Goal: Task Accomplishment & Management: Use online tool/utility

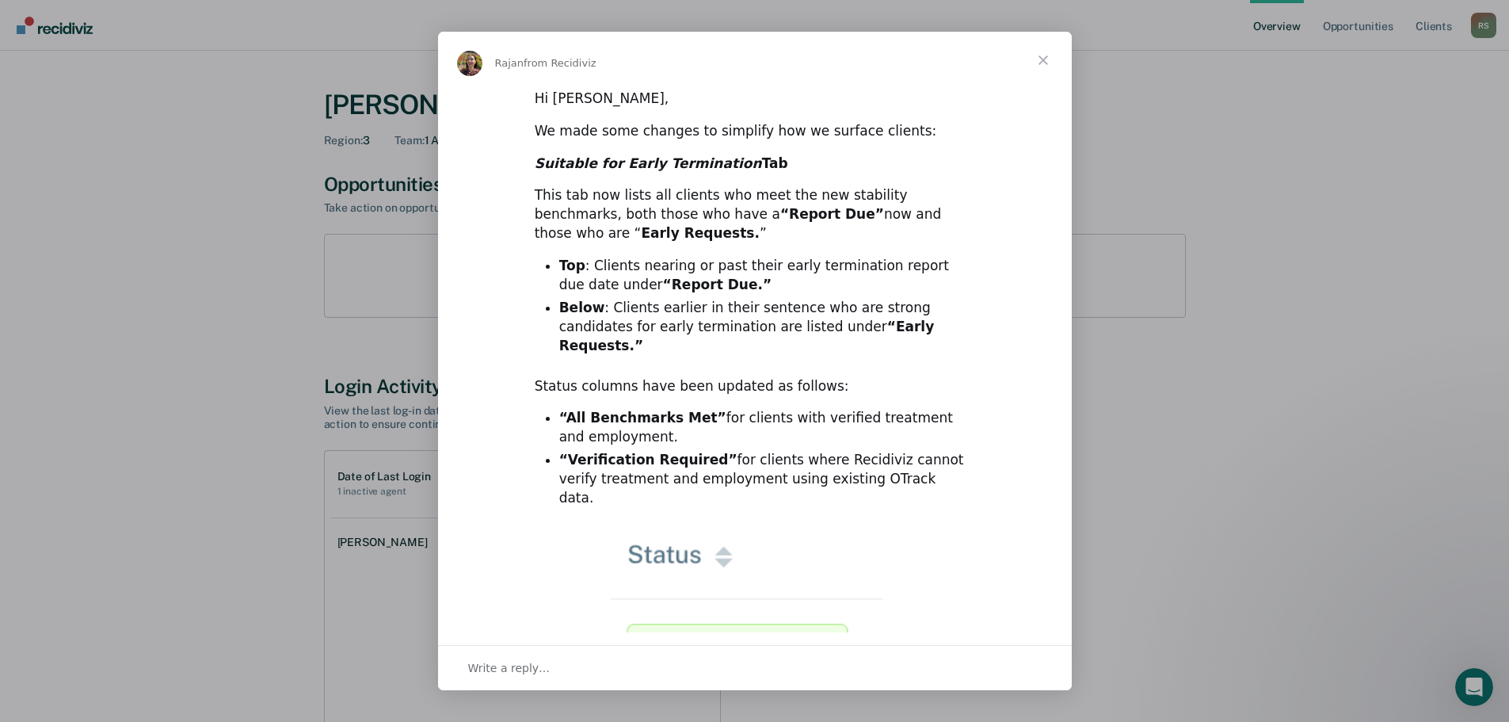
click at [551, 676] on div "Write a reply…" at bounding box center [755, 667] width 634 height 45
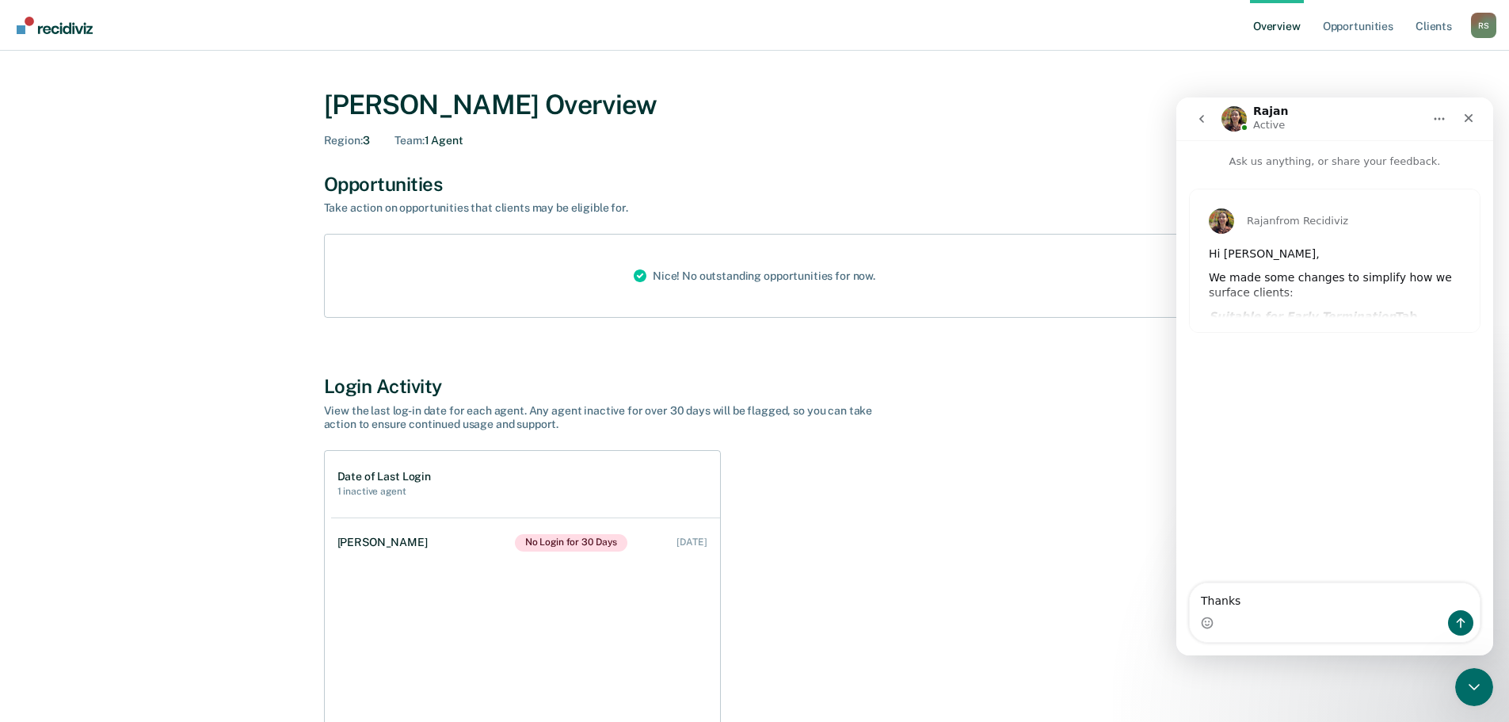
type textarea "Thanks"
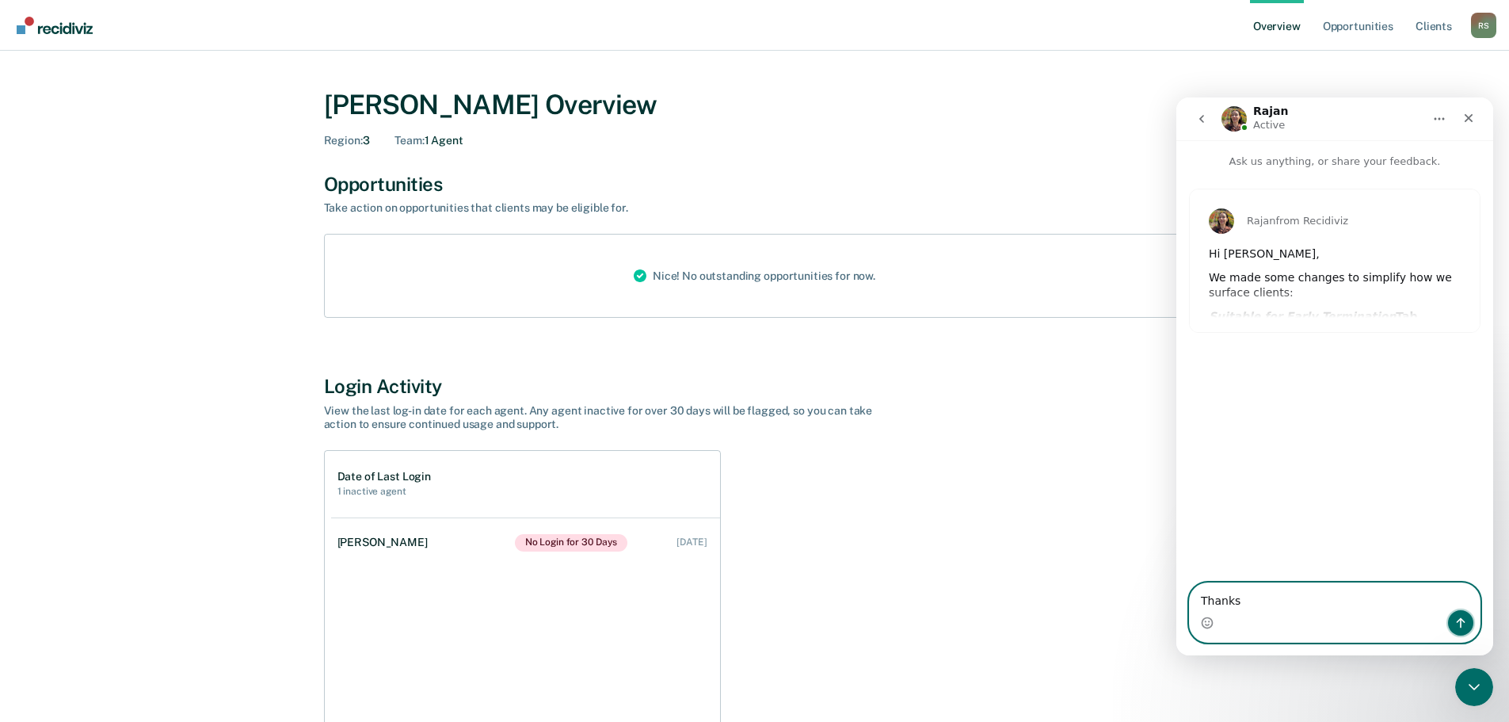
click at [1466, 619] on icon "Send a message…" at bounding box center [1460, 622] width 13 height 13
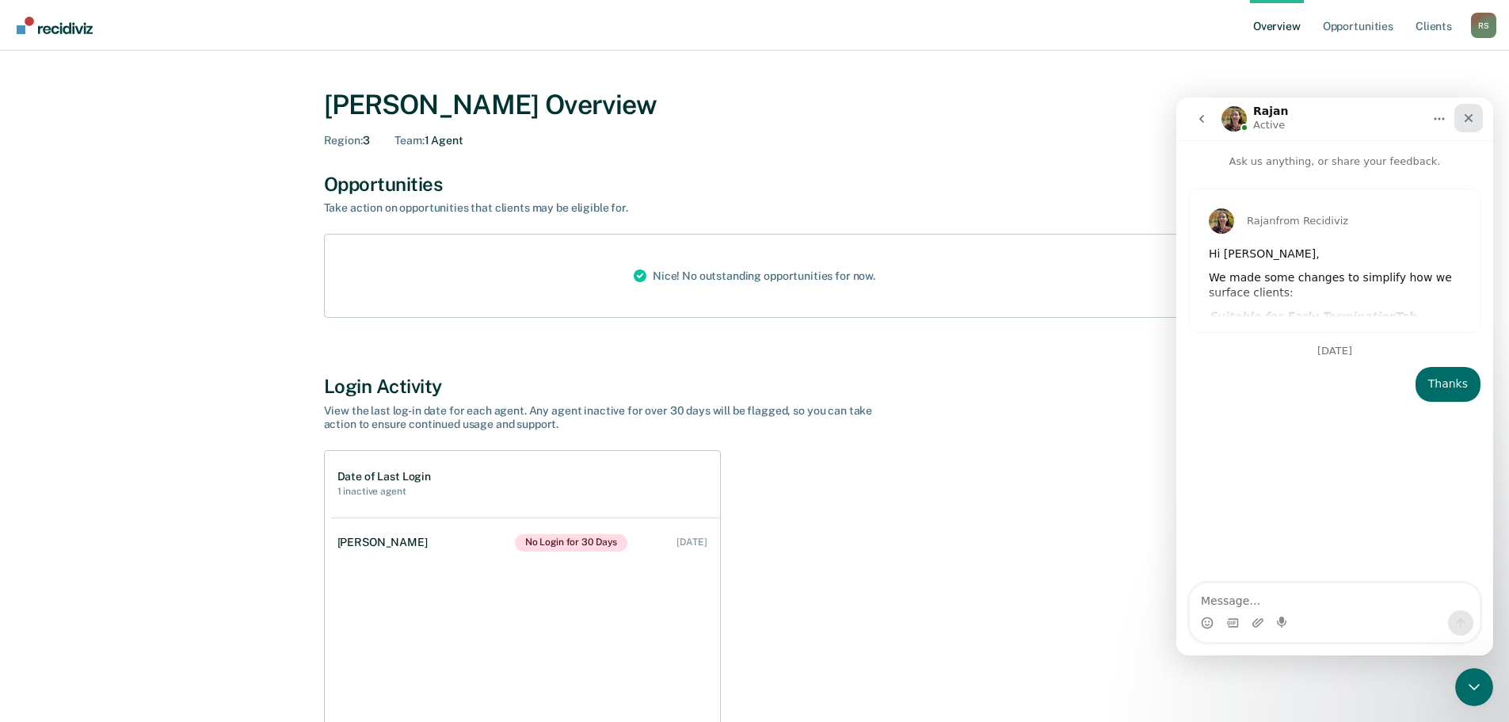
click at [1471, 116] on icon "Close" at bounding box center [1469, 118] width 9 height 9
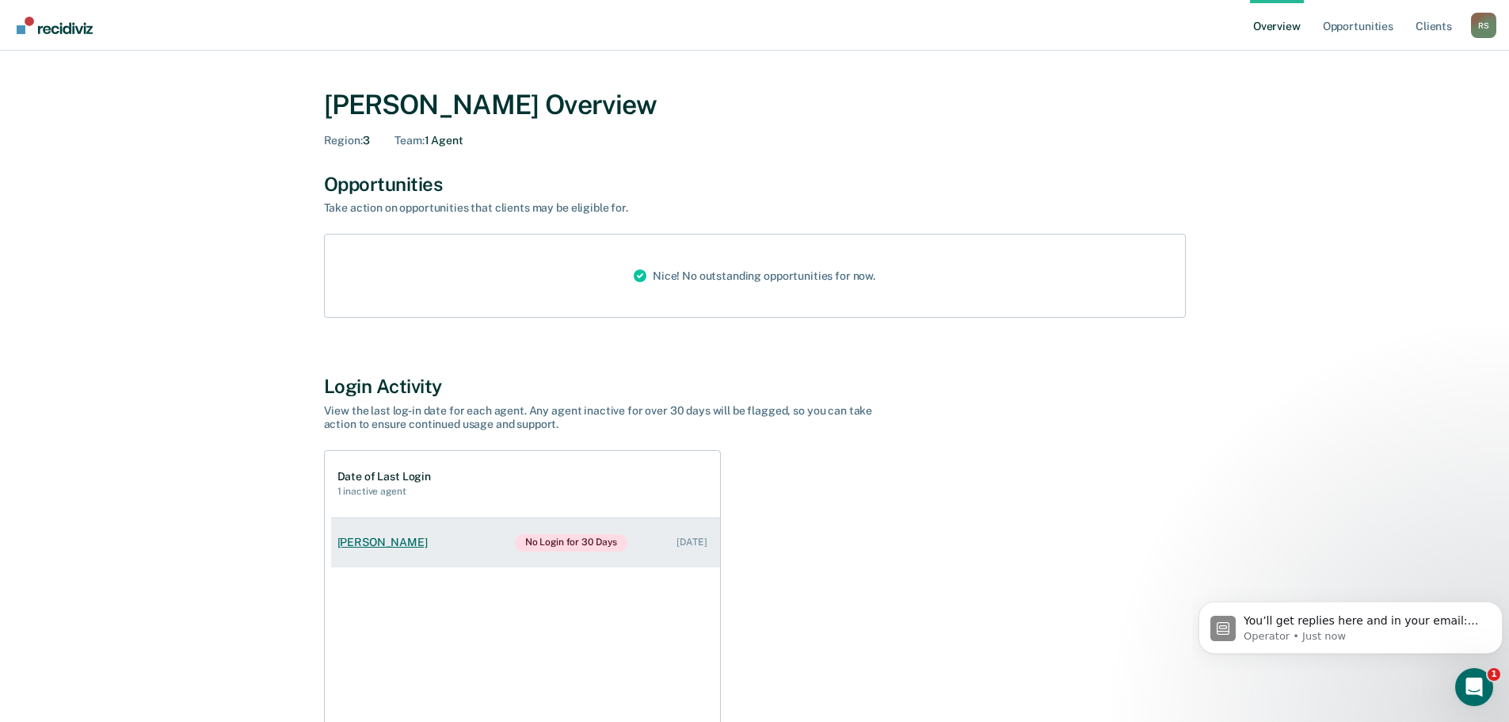
click at [378, 543] on div "[PERSON_NAME]" at bounding box center [385, 541] width 97 height 13
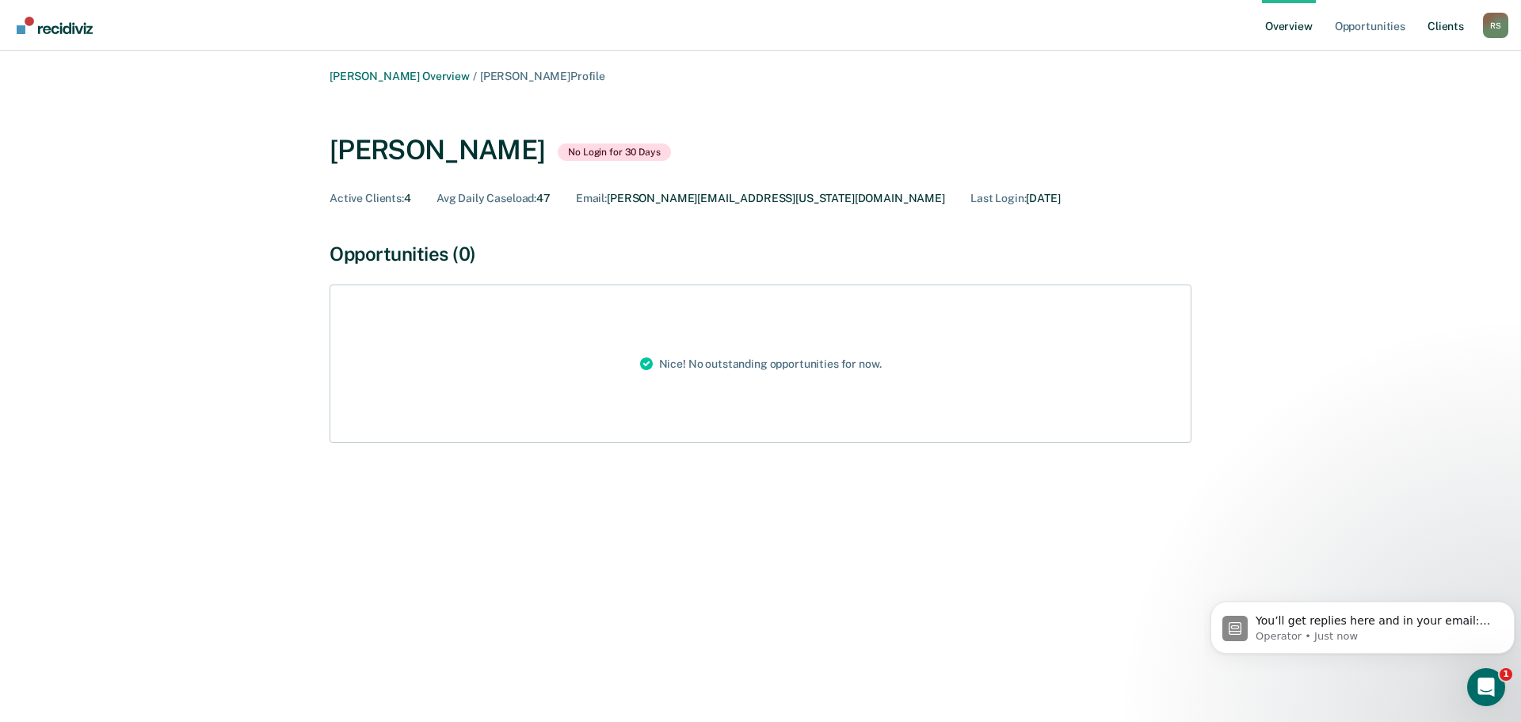
click at [1456, 28] on link "Client s" at bounding box center [1445, 25] width 43 height 51
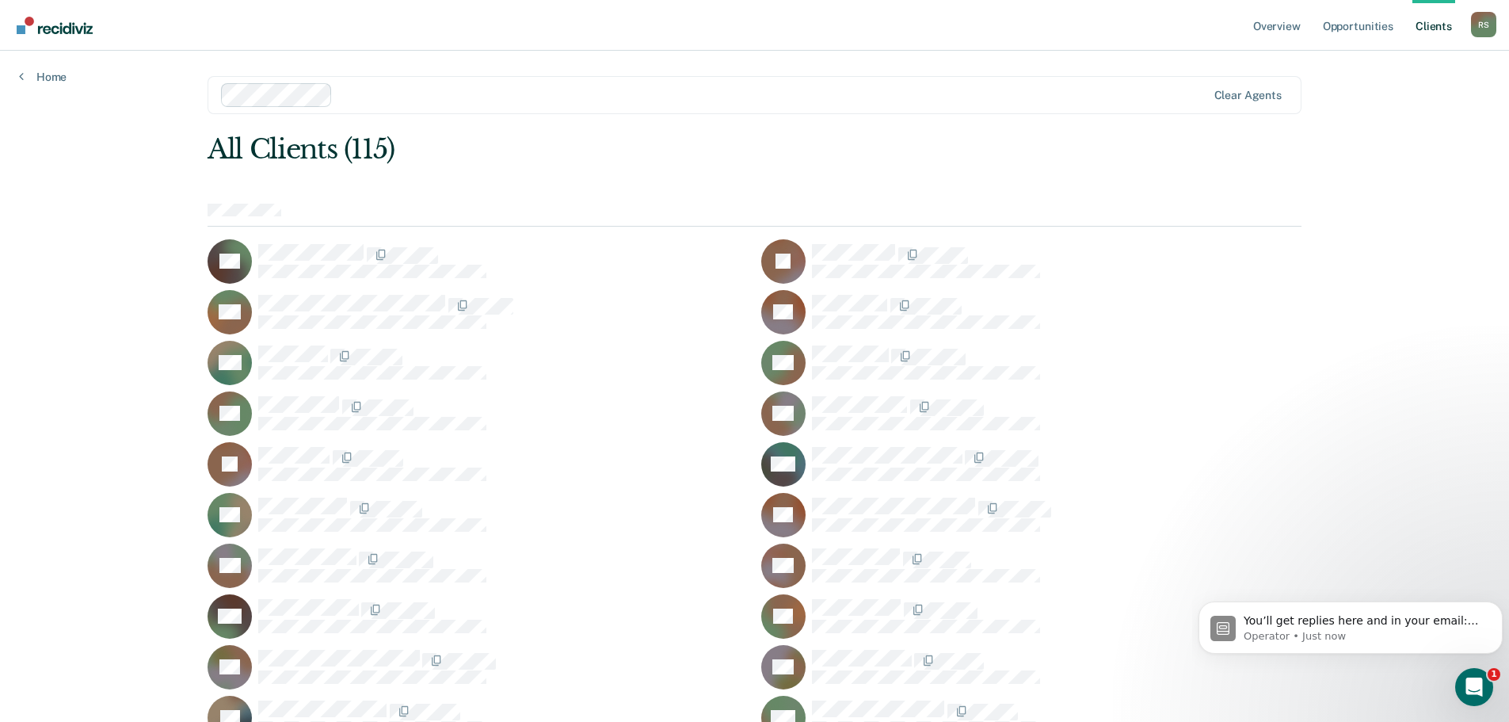
click at [375, 93] on div at bounding box center [772, 95] width 867 height 18
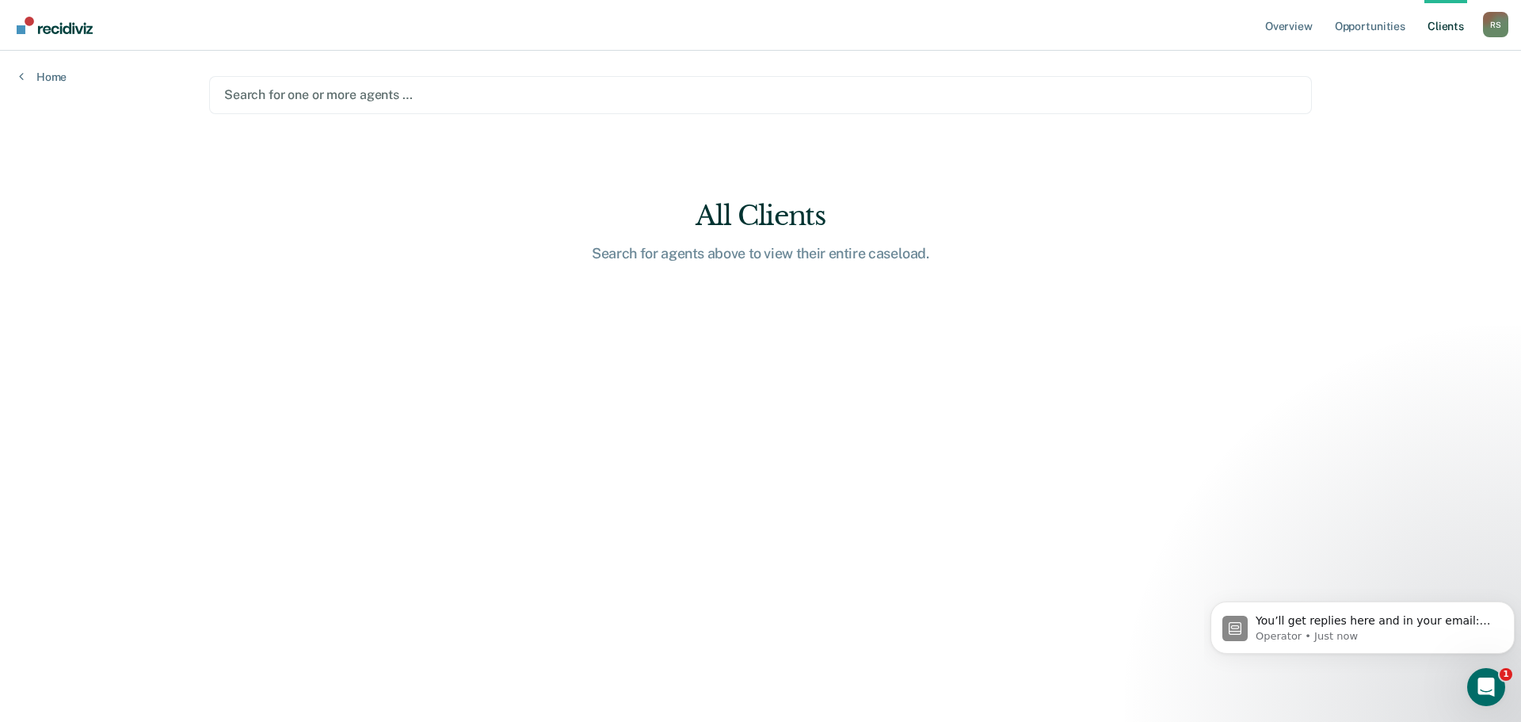
click at [276, 91] on div at bounding box center [760, 95] width 1072 height 18
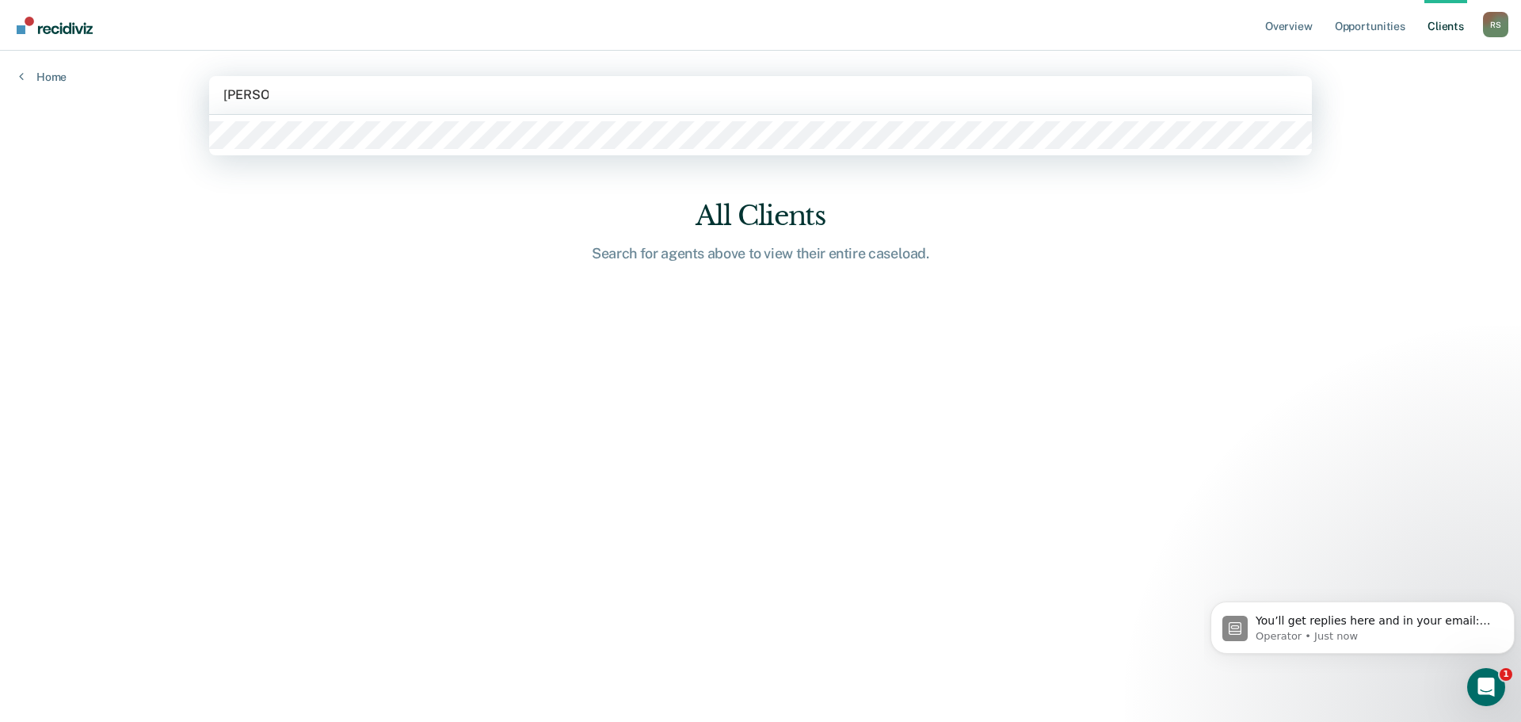
type input "[PERSON_NAME]"
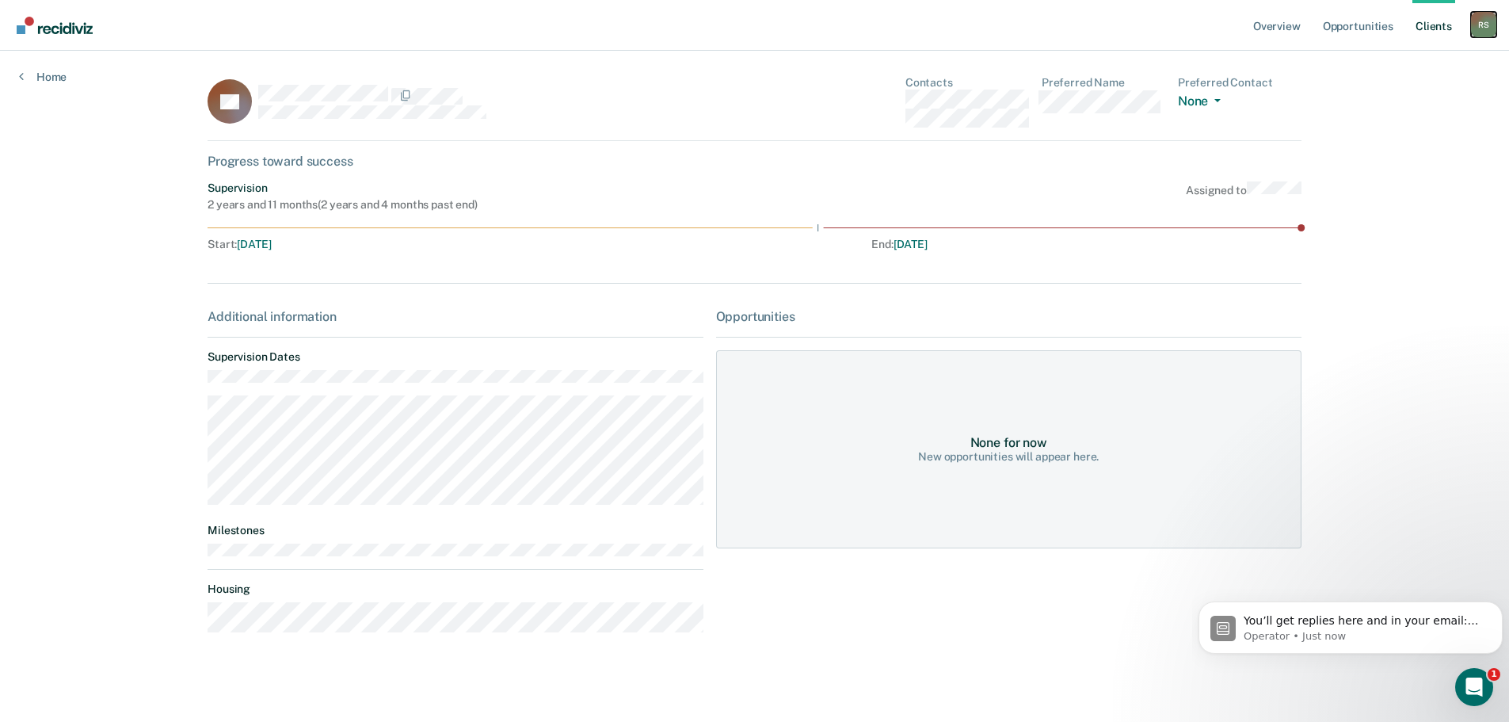
click at [1488, 27] on div "R S" at bounding box center [1483, 24] width 25 height 25
click at [1396, 165] on div "Overview Opportunities Client s [PERSON_NAME] R S Profile How it works Log Out …" at bounding box center [754, 363] width 1509 height 727
click at [1217, 98] on button "None" at bounding box center [1202, 102] width 49 height 18
click at [1287, 93] on dd "None Call Text Email None" at bounding box center [1240, 101] width 124 height 22
